Goal: Information Seeking & Learning: Learn about a topic

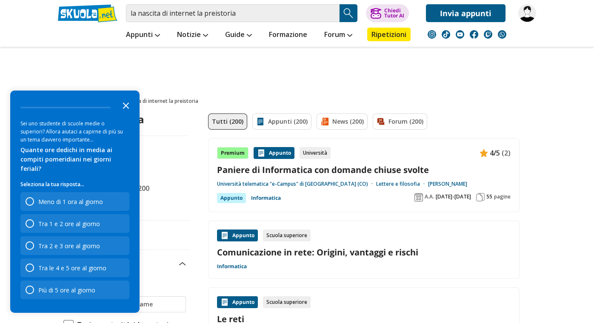
click at [124, 114] on icon "Close the survey" at bounding box center [125, 105] width 17 height 17
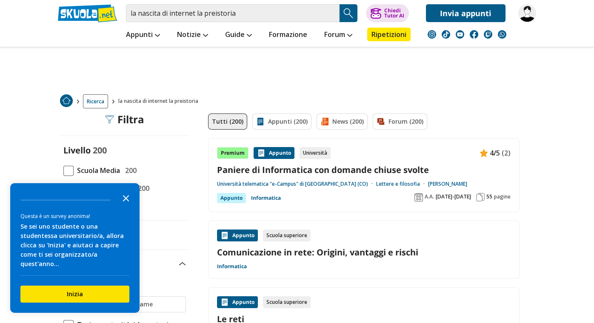
click at [127, 202] on polygon "Close the survey" at bounding box center [126, 198] width 6 height 6
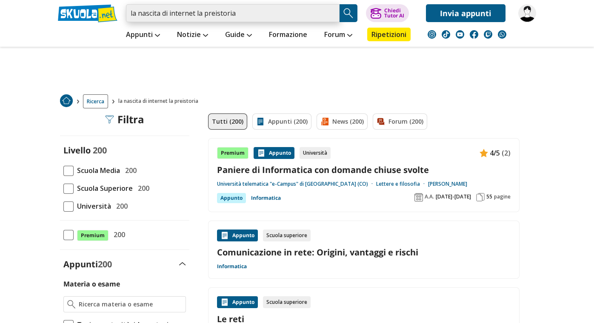
click at [240, 9] on input "la nascita di internet la preistoria" at bounding box center [233, 13] width 214 height 18
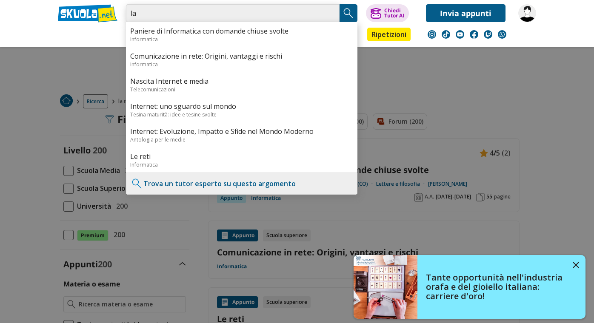
type input "l"
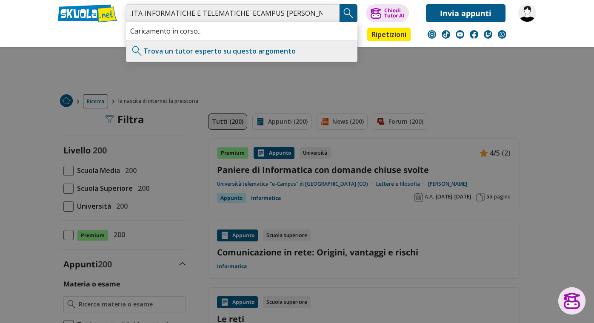
scroll to position [0, 16]
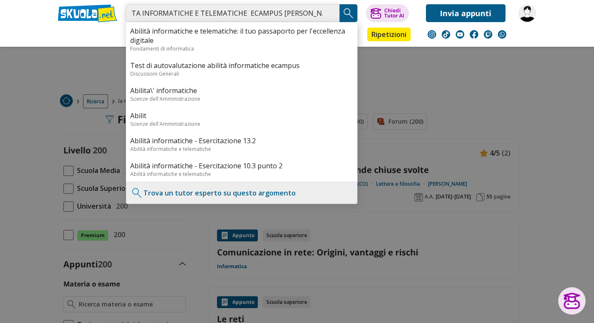
type input "ABILITA INFORMATICHE E TELEMATICHE ECAMPUS PROF BOTTERI"
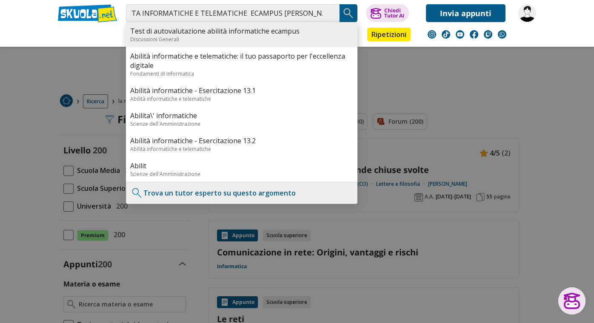
scroll to position [0, 0]
click at [205, 39] on div "Discussioni Generali" at bounding box center [241, 39] width 223 height 7
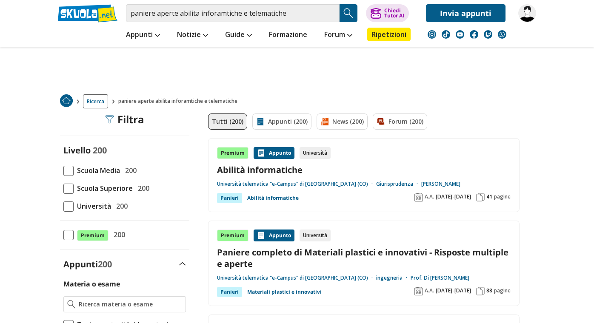
drag, startPoint x: 593, startPoint y: 46, endPoint x: 590, endPoint y: 62, distance: 15.6
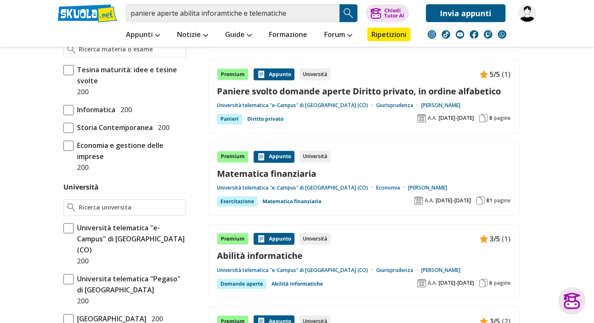
scroll to position [257, 0]
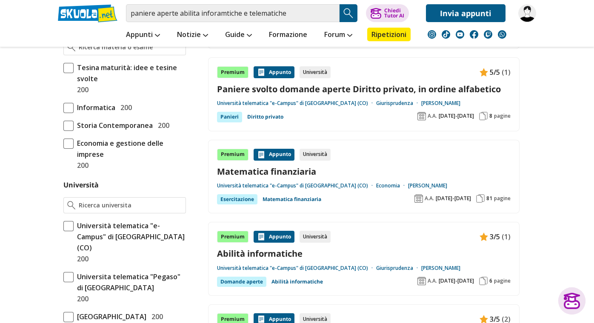
click at [65, 224] on span at bounding box center [68, 226] width 10 height 10
click at [63, 242] on input "Università telematica "e-Campus" di Novedrate (CO) 200" at bounding box center [63, 242] width 0 height 0
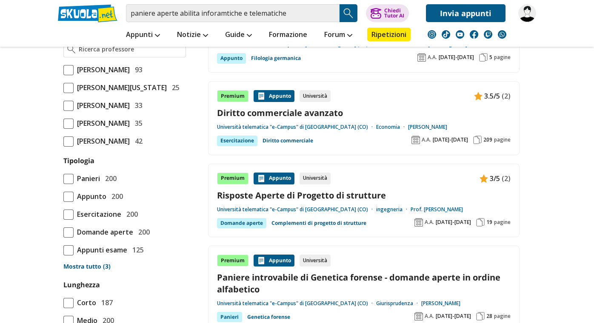
scroll to position [656, 0]
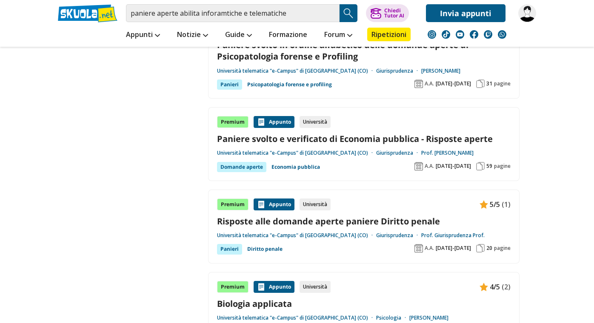
scroll to position [1690, 0]
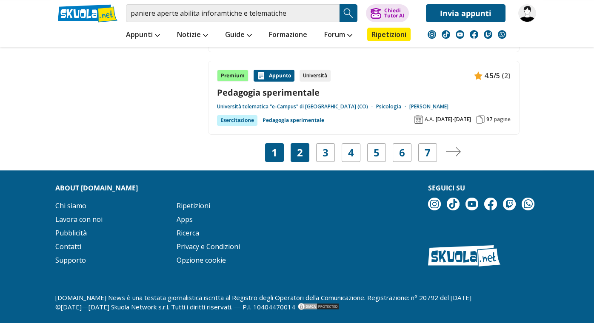
click at [301, 151] on link "2" at bounding box center [300, 153] width 6 height 12
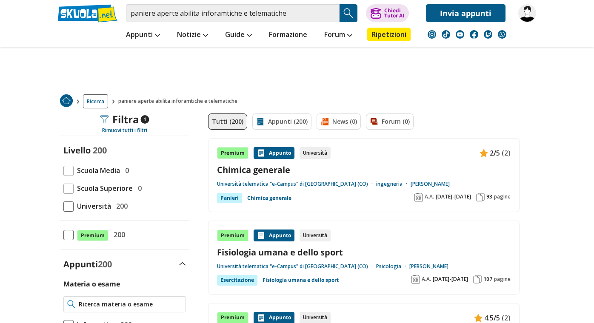
click at [107, 305] on input "Materia o esame" at bounding box center [130, 304] width 103 height 9
type input "Abilità Informatiche E Telematiche"
